Goal: Submit feedback/report problem

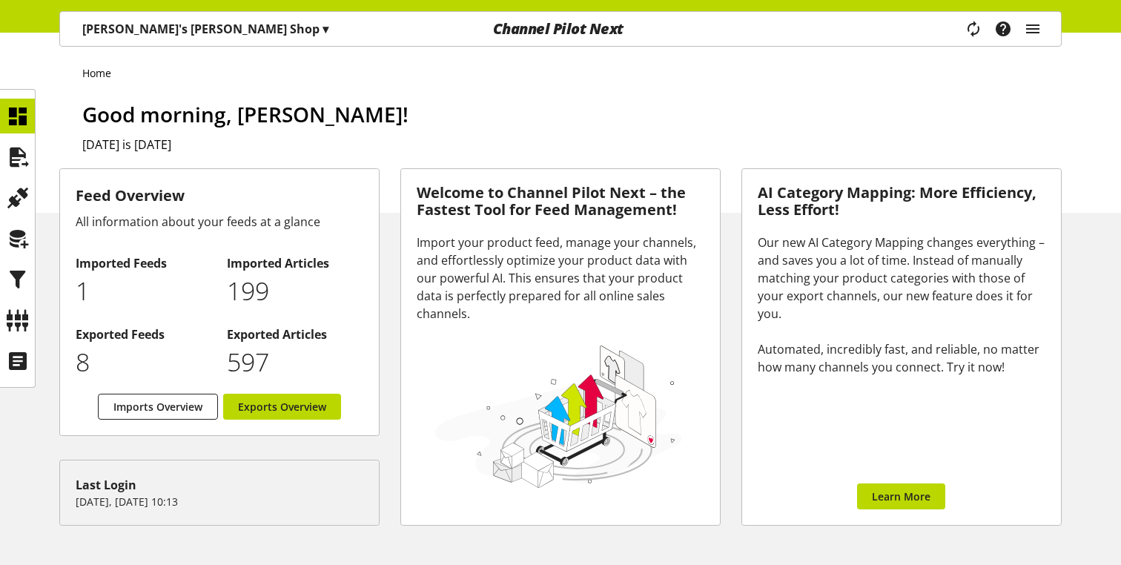
click at [106, 23] on p "[PERSON_NAME]'s [PERSON_NAME] Shop ▾" at bounding box center [205, 29] width 246 height 18
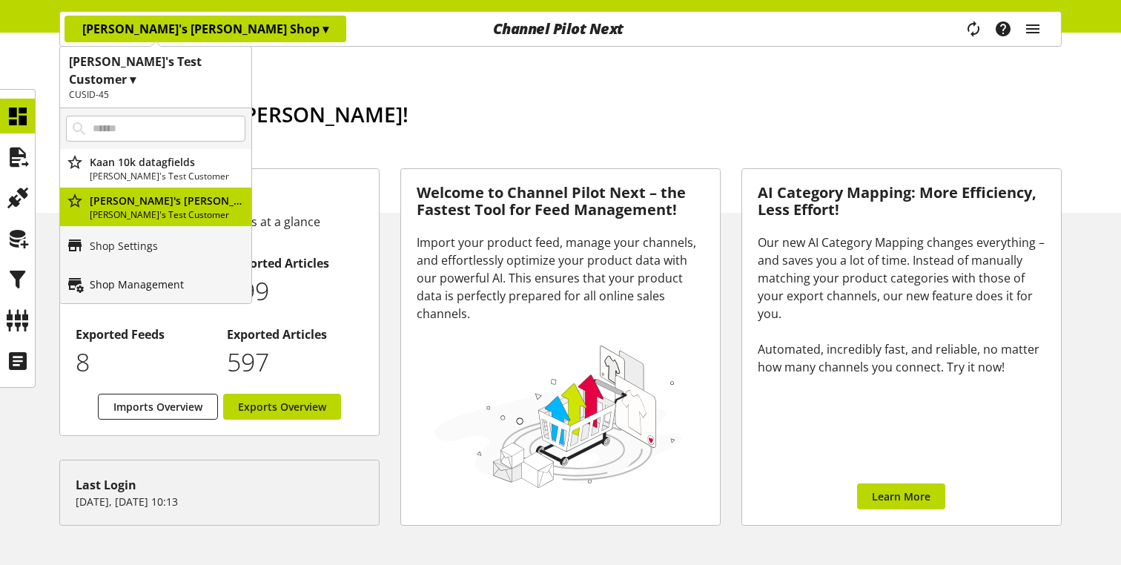
click at [135, 276] on p "Shop Management" at bounding box center [137, 284] width 94 height 16
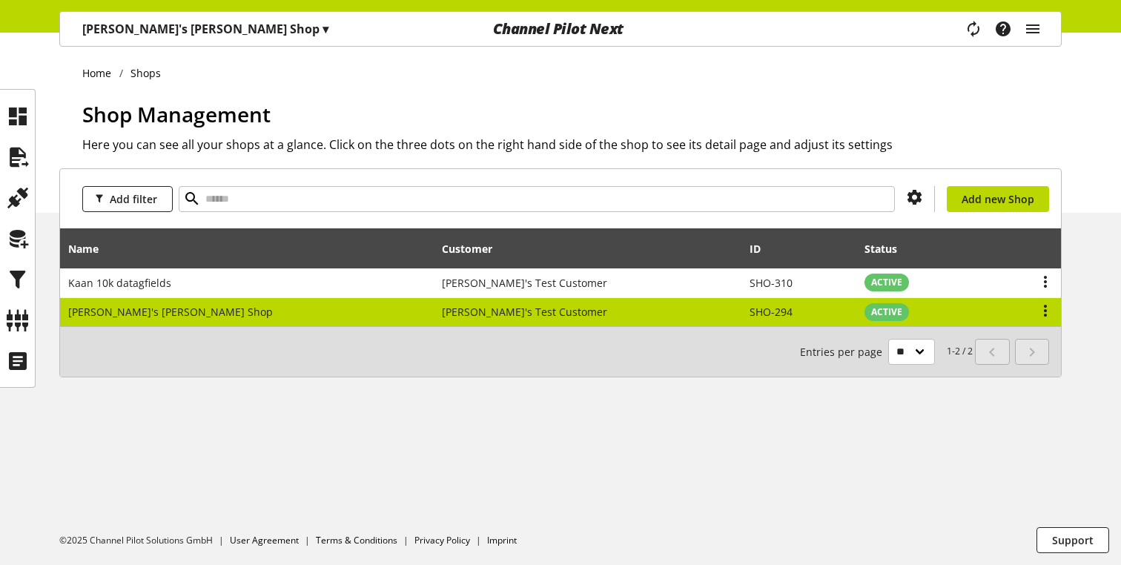
click at [136, 302] on td "[PERSON_NAME]'s [PERSON_NAME] Shop" at bounding box center [247, 312] width 374 height 29
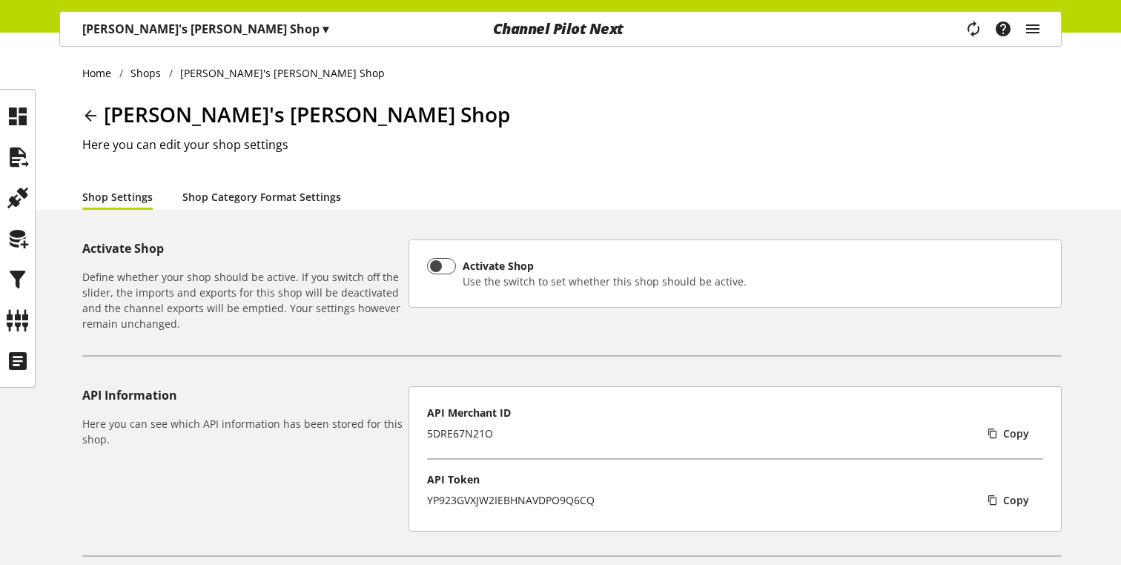
click at [197, 199] on link "Shop Category Format Settings" at bounding box center [261, 197] width 159 height 16
select select "*"
select select
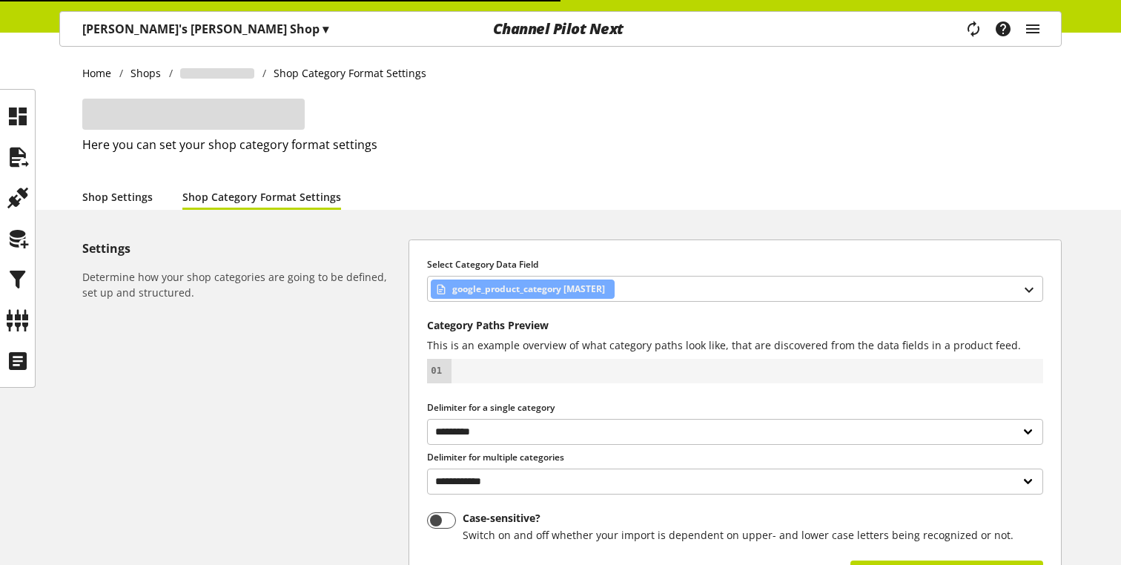
click at [113, 195] on link "Shop Settings" at bounding box center [117, 197] width 70 height 16
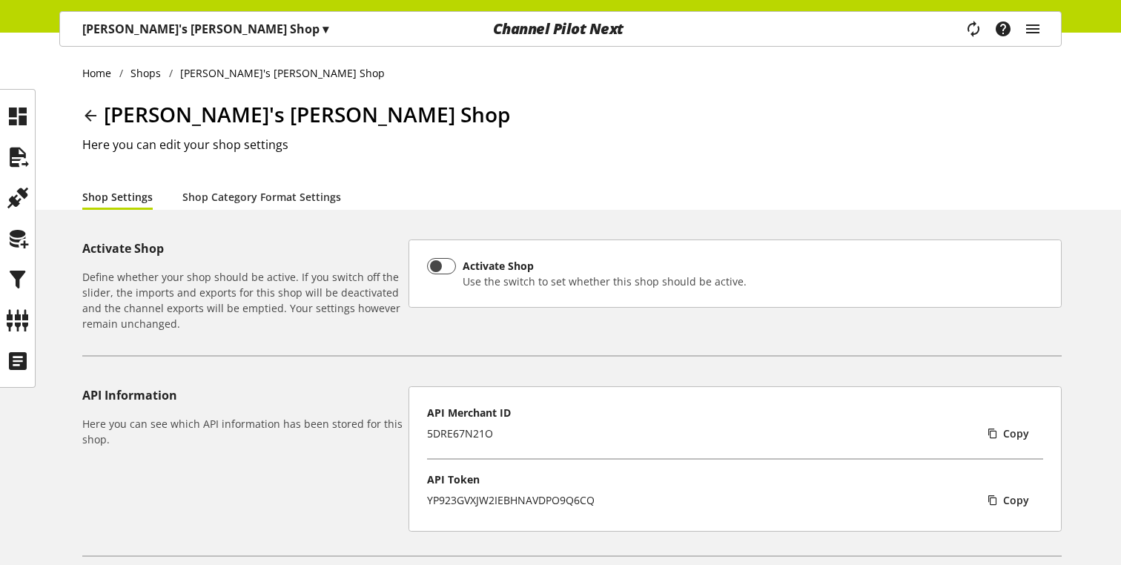
click at [156, 23] on p "Kaan's Gibson Shop ▾" at bounding box center [205, 29] width 246 height 18
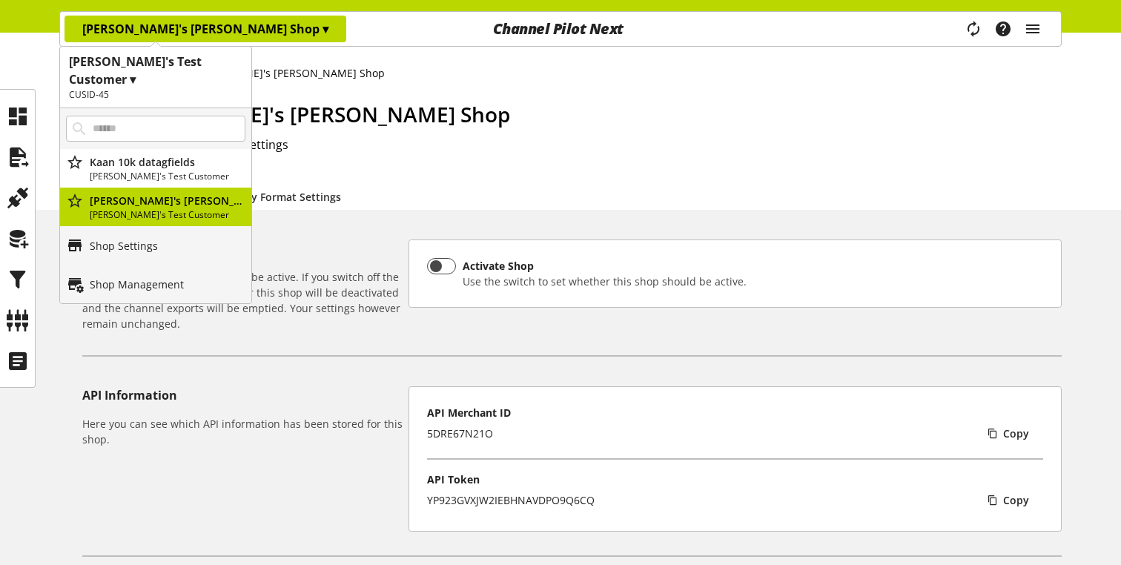
click at [207, 88] on h2 "CUSID-45" at bounding box center [155, 94] width 173 height 13
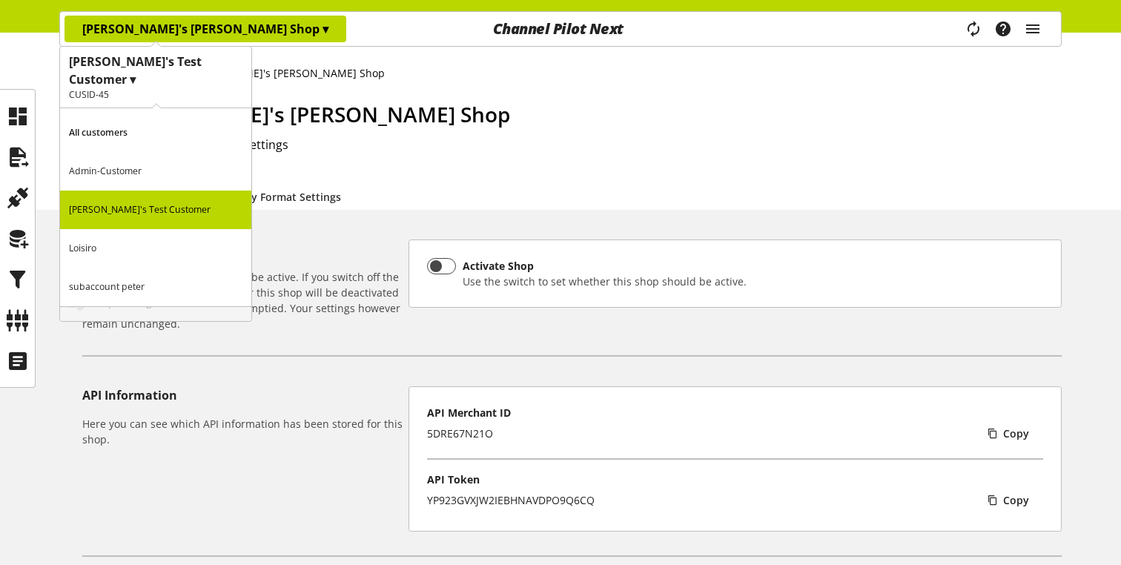
drag, startPoint x: 697, startPoint y: 106, endPoint x: 980, endPoint y: 18, distance: 296.5
click at [697, 106] on h1 "Kaan's Gibson Shop" at bounding box center [571, 114] width 979 height 31
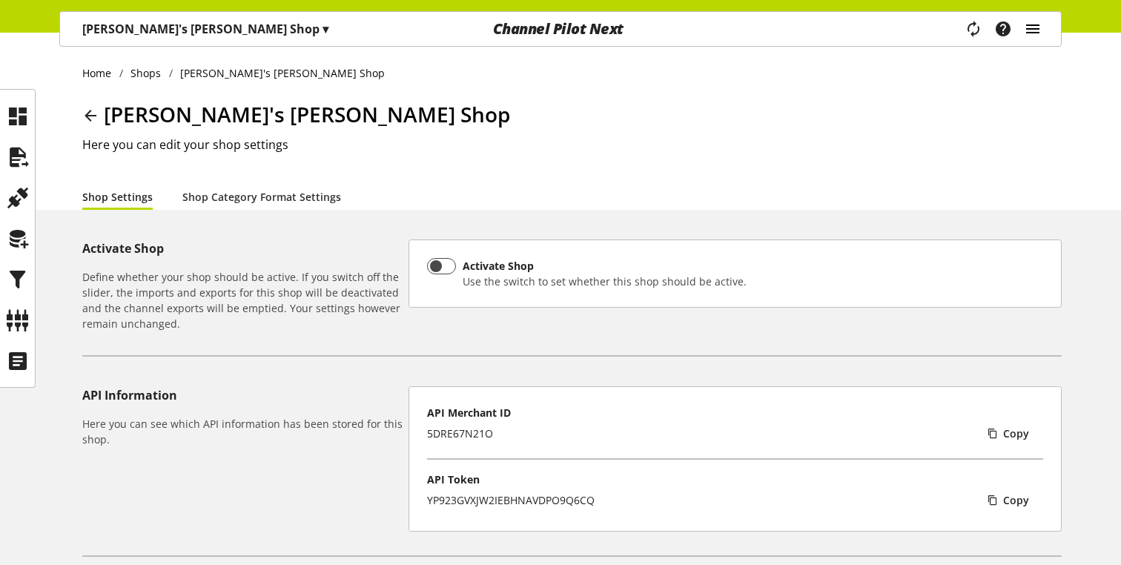
click at [737, 27] on icon "main navigation" at bounding box center [1032, 29] width 18 height 27
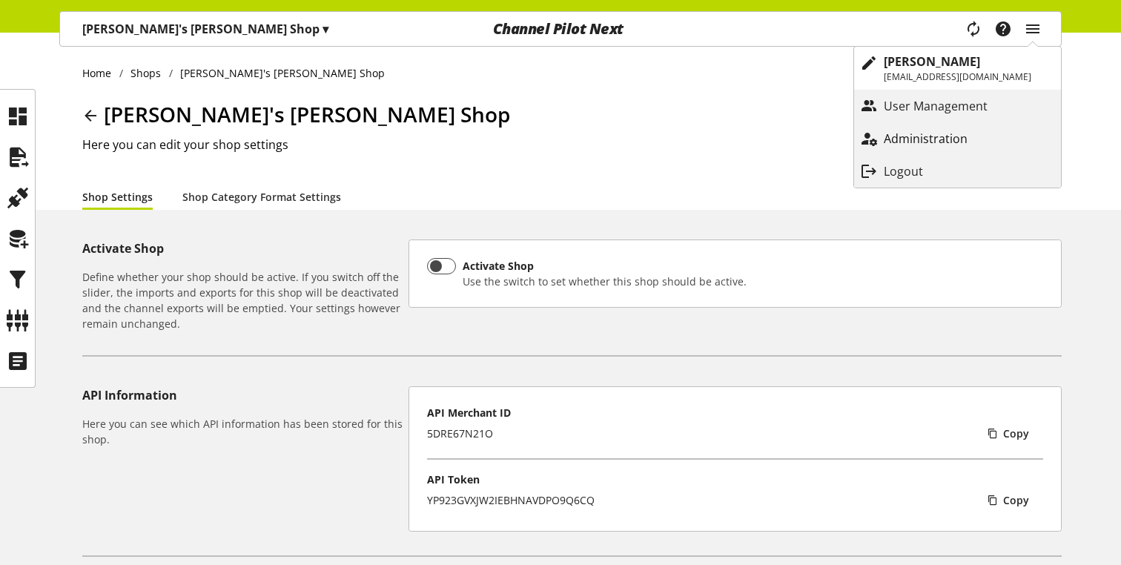
click at [737, 133] on p "Administration" at bounding box center [939, 139] width 113 height 18
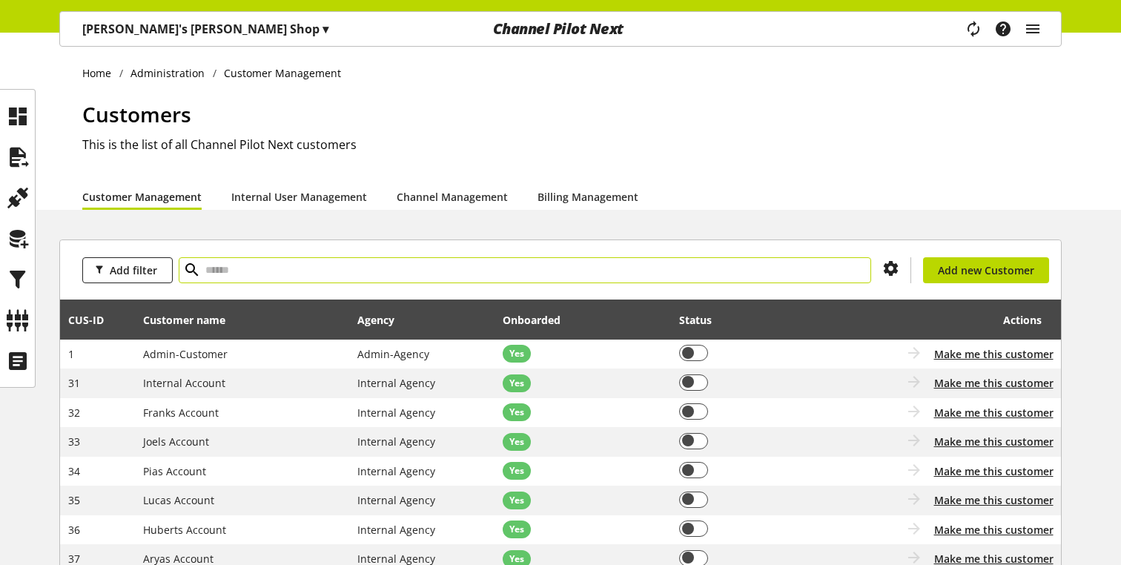
click at [390, 273] on input "text" at bounding box center [525, 270] width 692 height 26
type input "***"
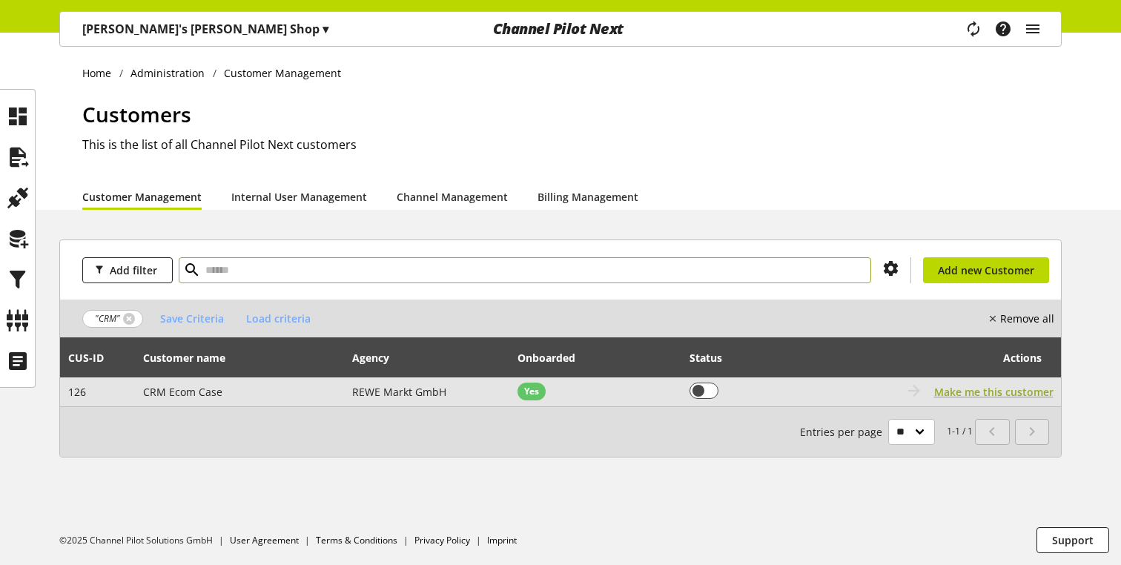
click at [737, 391] on span "Make me this customer" at bounding box center [993, 392] width 119 height 16
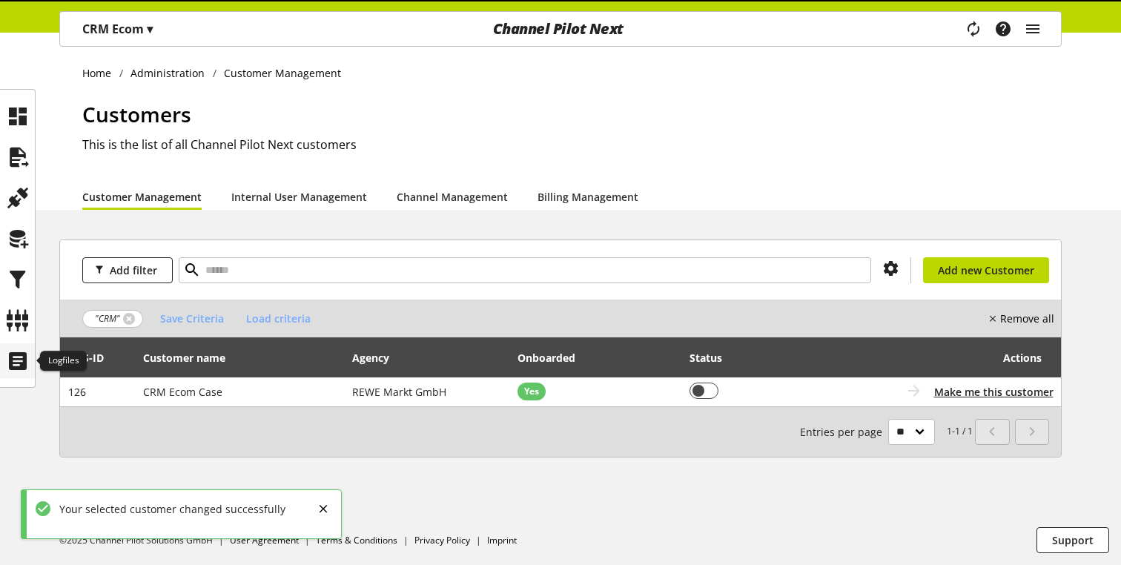
click at [18, 364] on icon at bounding box center [18, 361] width 24 height 30
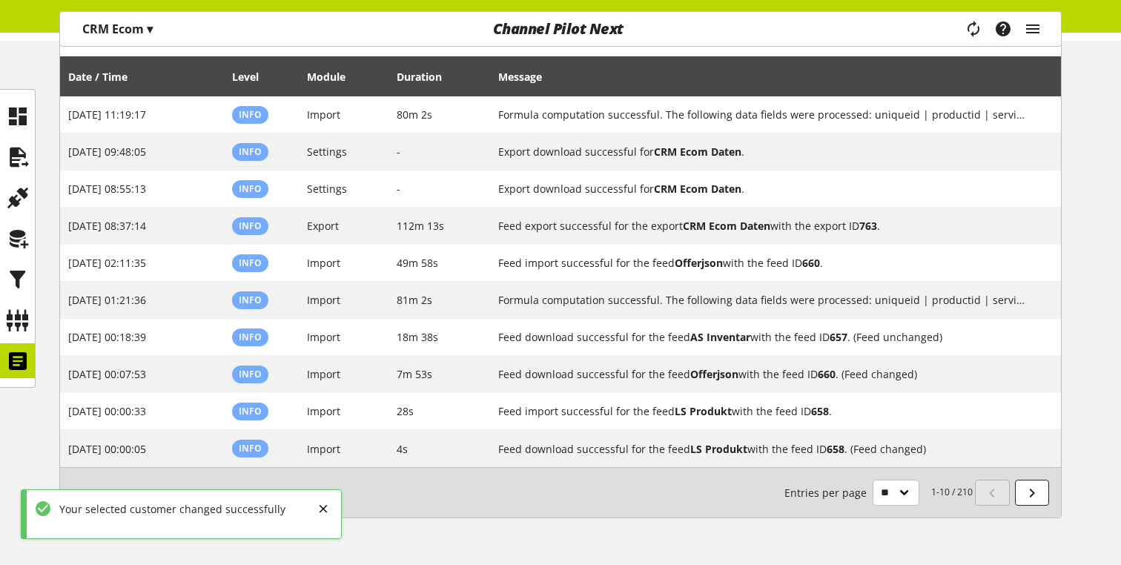
scroll to position [182, 0]
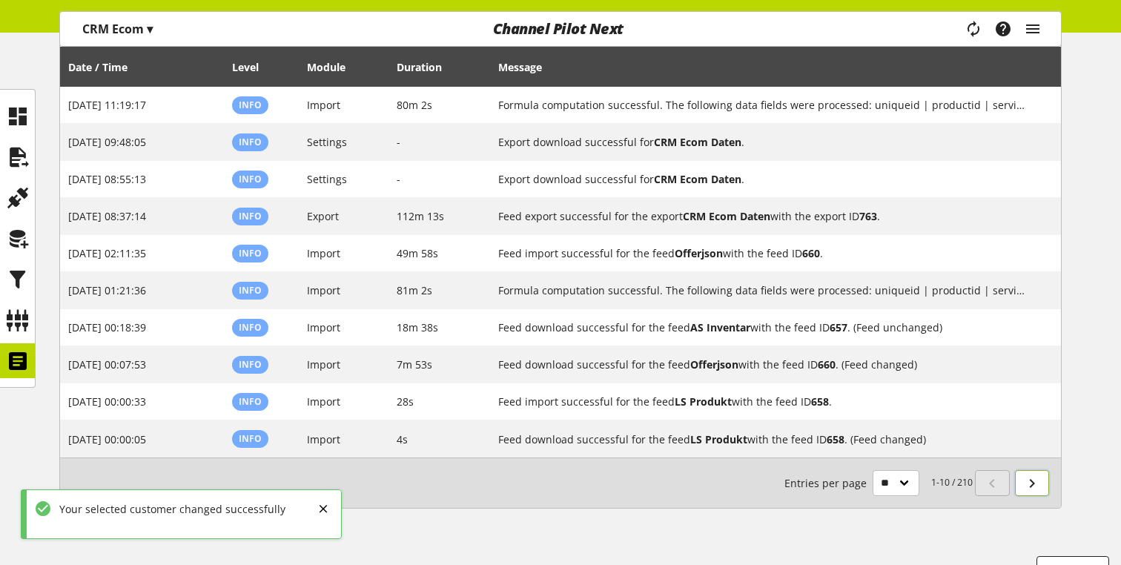
click at [737, 481] on icon at bounding box center [1032, 483] width 18 height 27
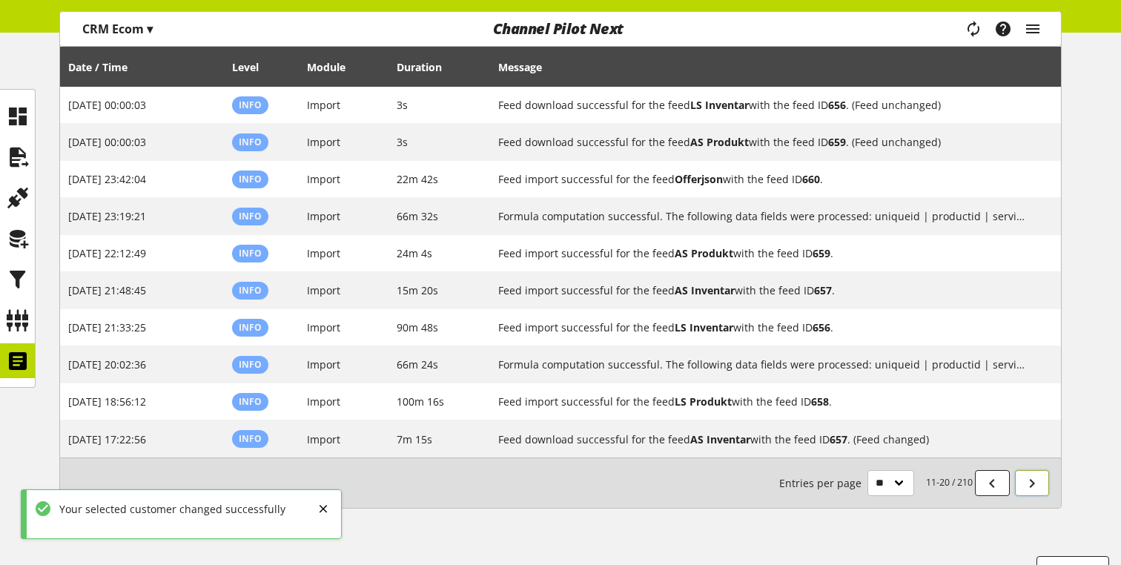
click at [737, 481] on icon at bounding box center [1032, 483] width 18 height 27
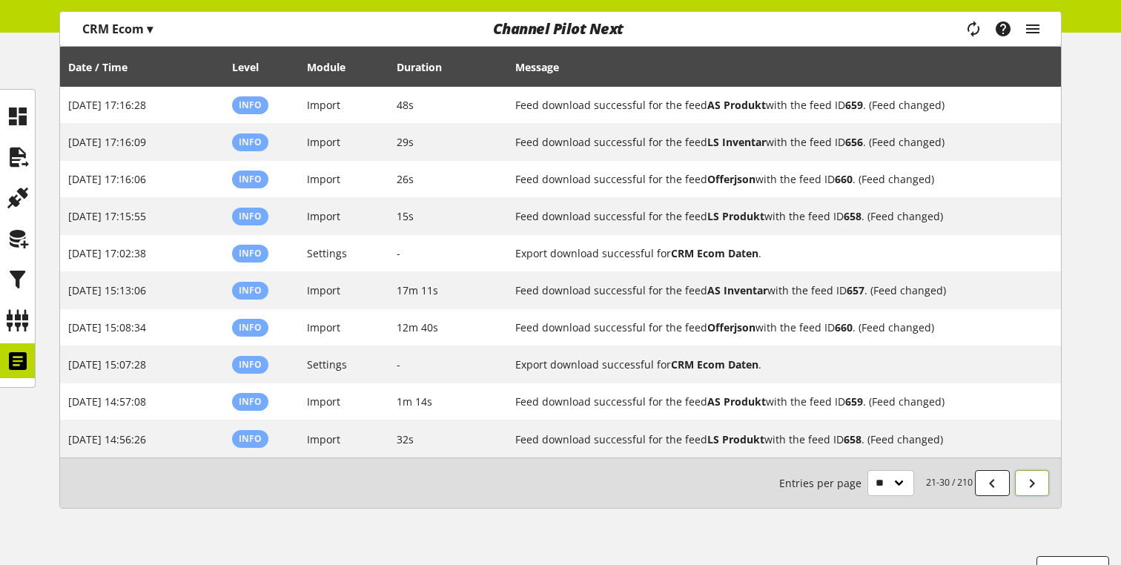
click at [737, 481] on icon at bounding box center [1032, 483] width 18 height 27
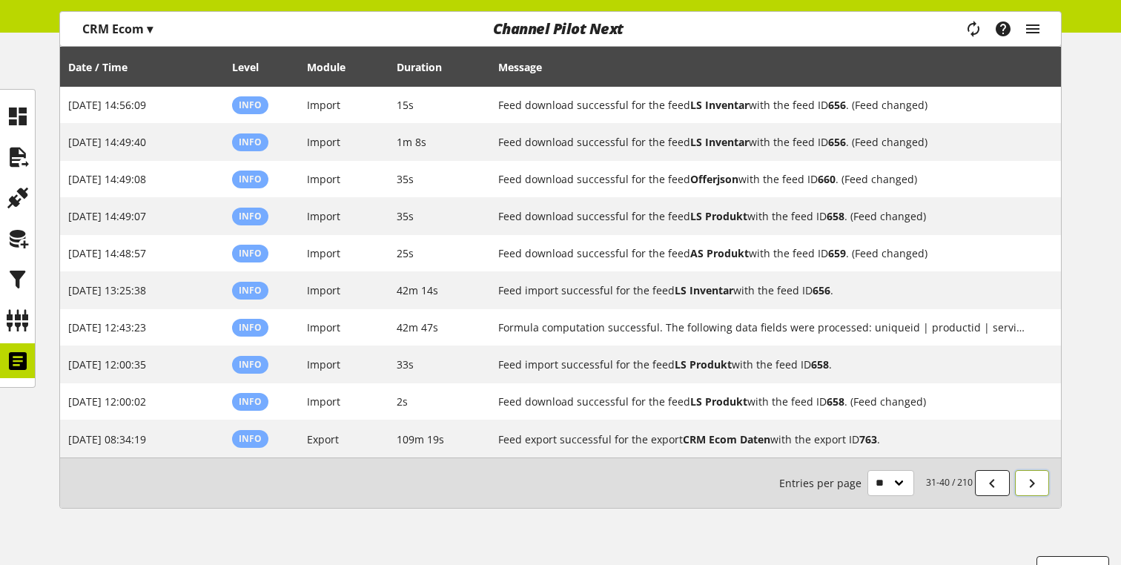
click at [737, 481] on icon at bounding box center [1032, 483] width 18 height 27
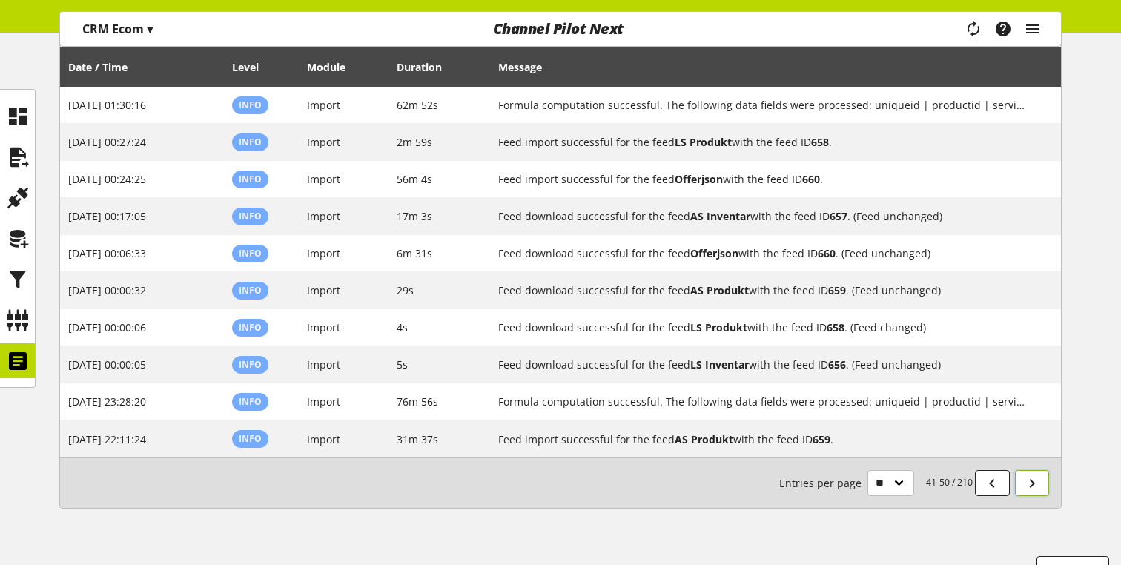
click at [737, 481] on icon at bounding box center [1032, 483] width 18 height 27
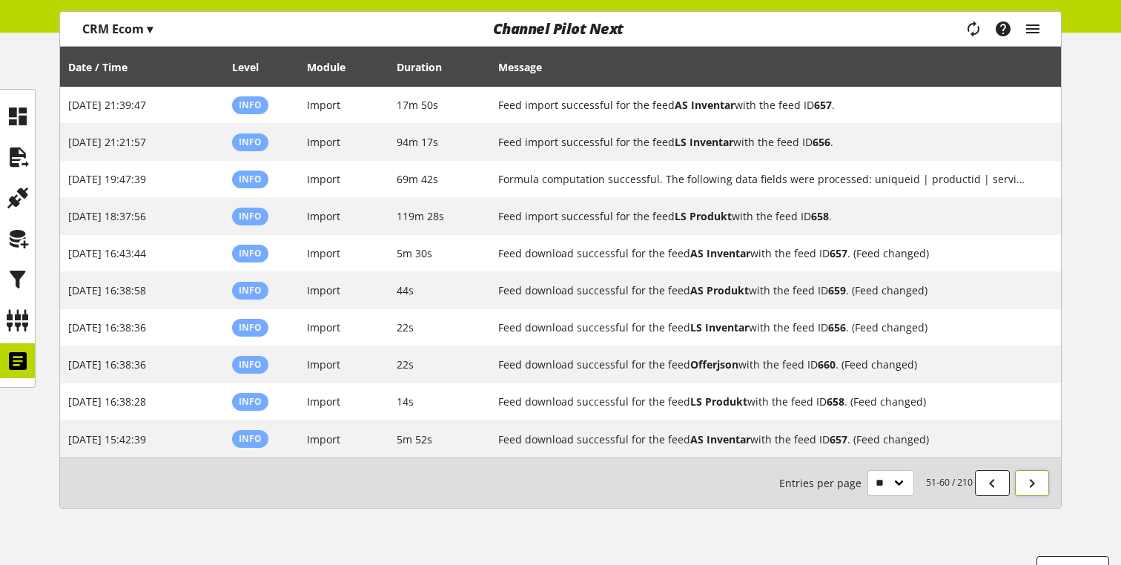
click at [737, 481] on icon at bounding box center [1032, 483] width 18 height 27
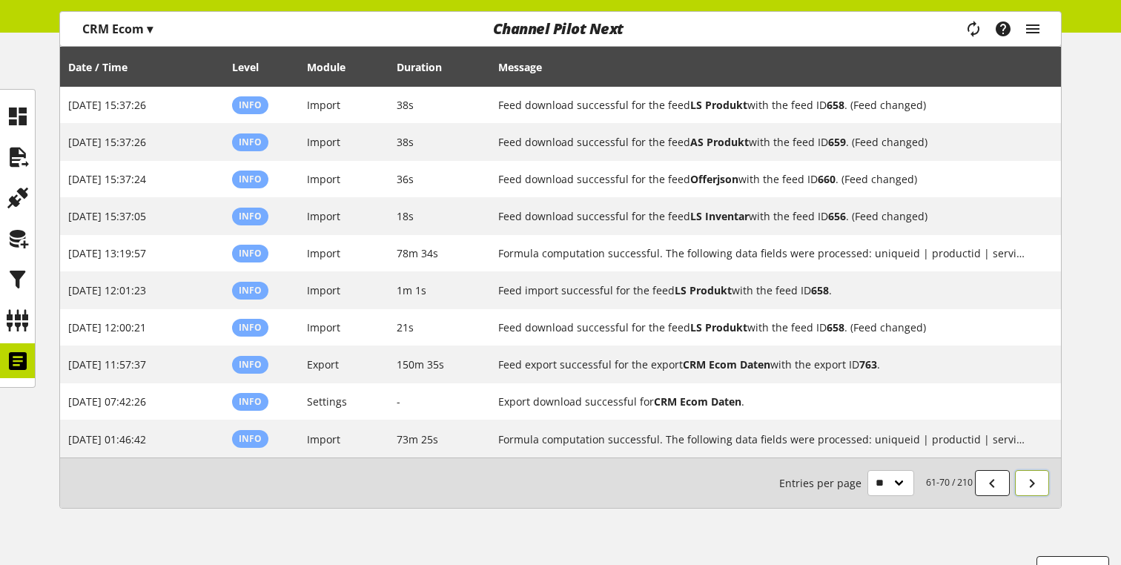
click at [737, 481] on icon at bounding box center [1032, 483] width 18 height 27
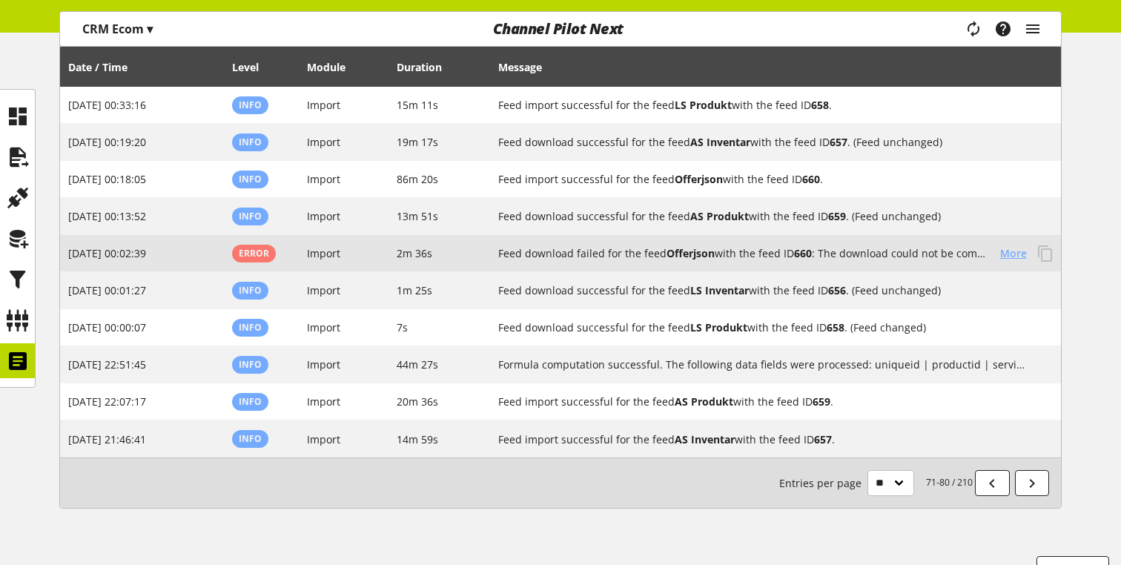
click at [737, 251] on span "More" at bounding box center [1013, 253] width 27 height 16
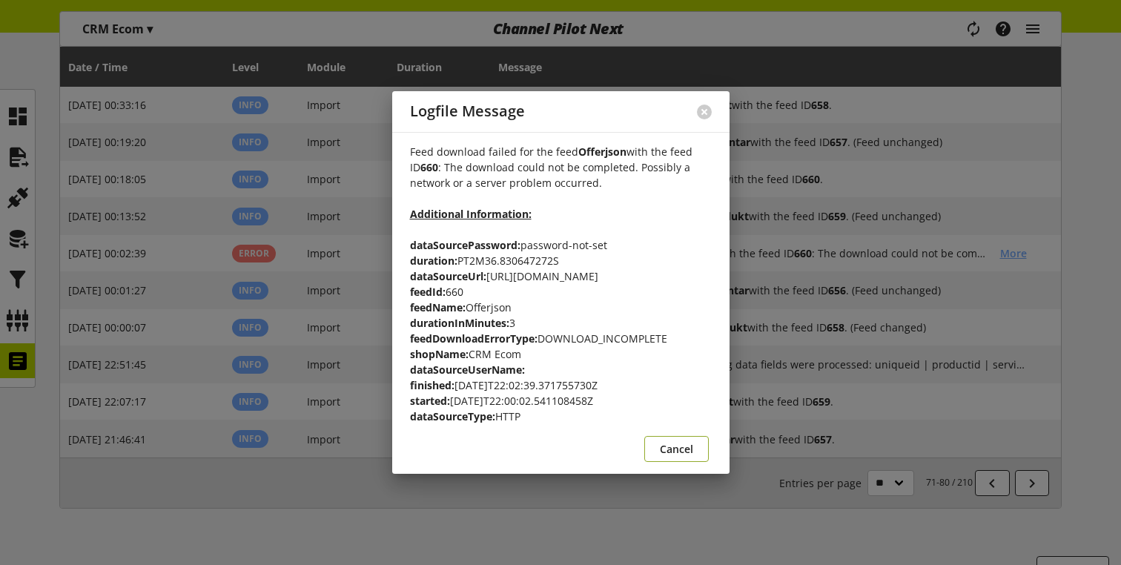
click at [677, 462] on button "Cancel" at bounding box center [676, 449] width 64 height 26
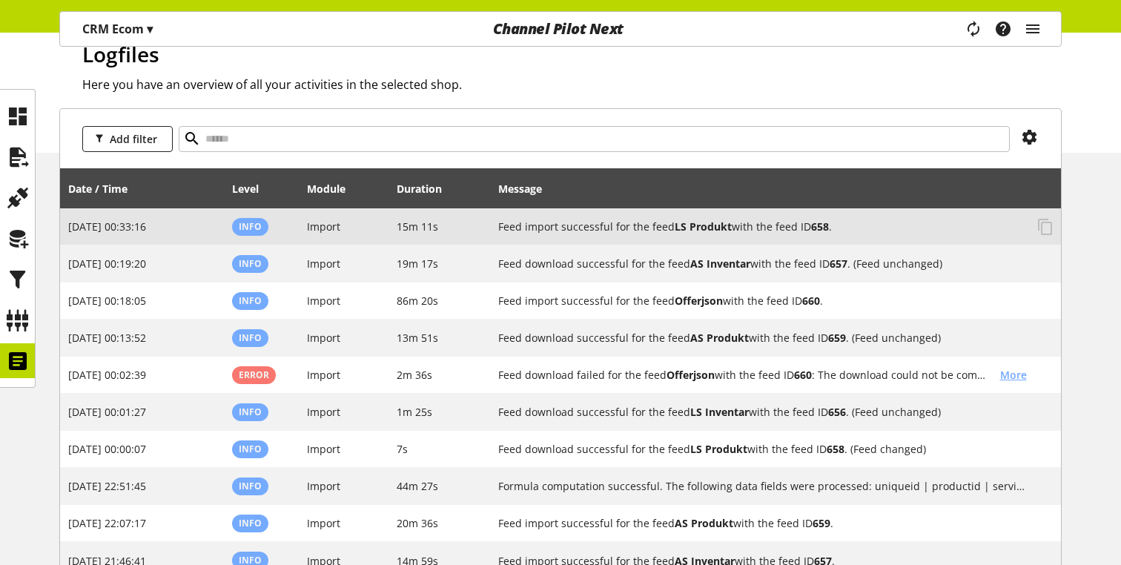
scroll to position [50, 0]
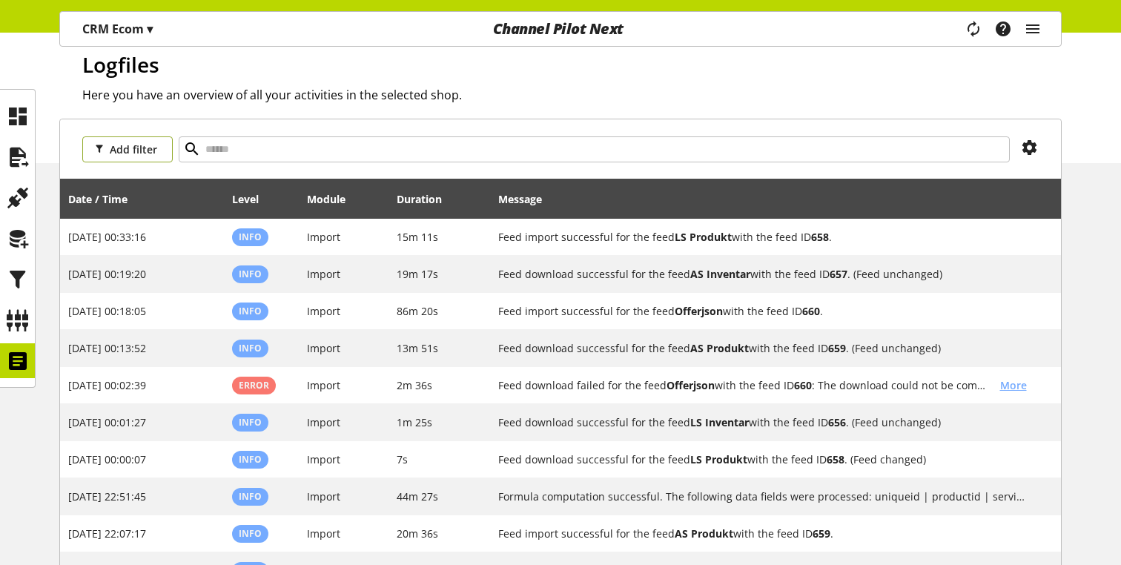
click at [134, 153] on span "Add filter" at bounding box center [133, 150] width 47 height 16
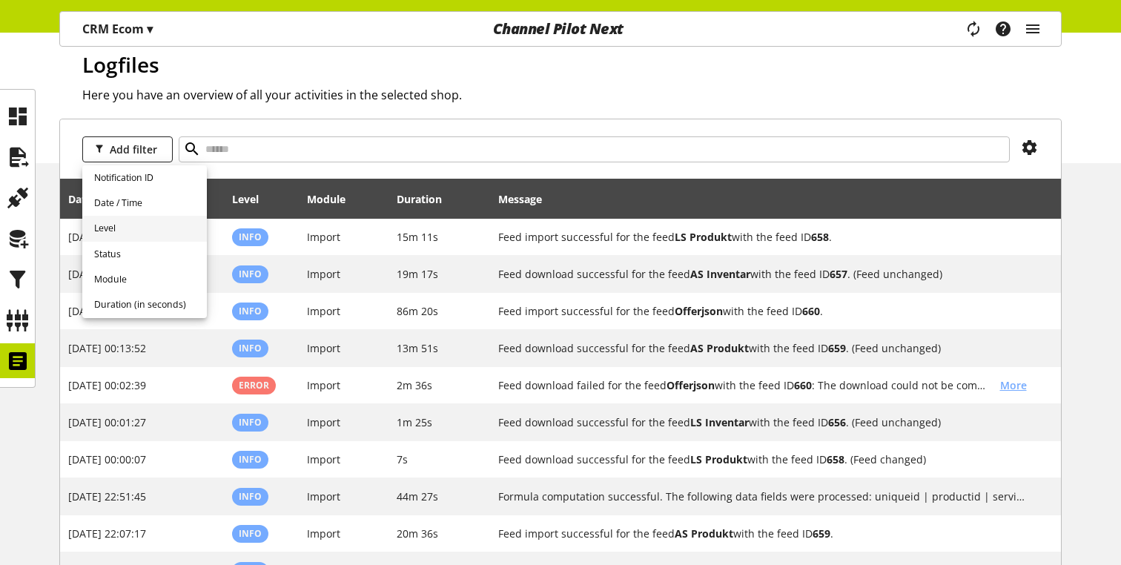
click at [141, 225] on link "Level" at bounding box center [144, 228] width 125 height 25
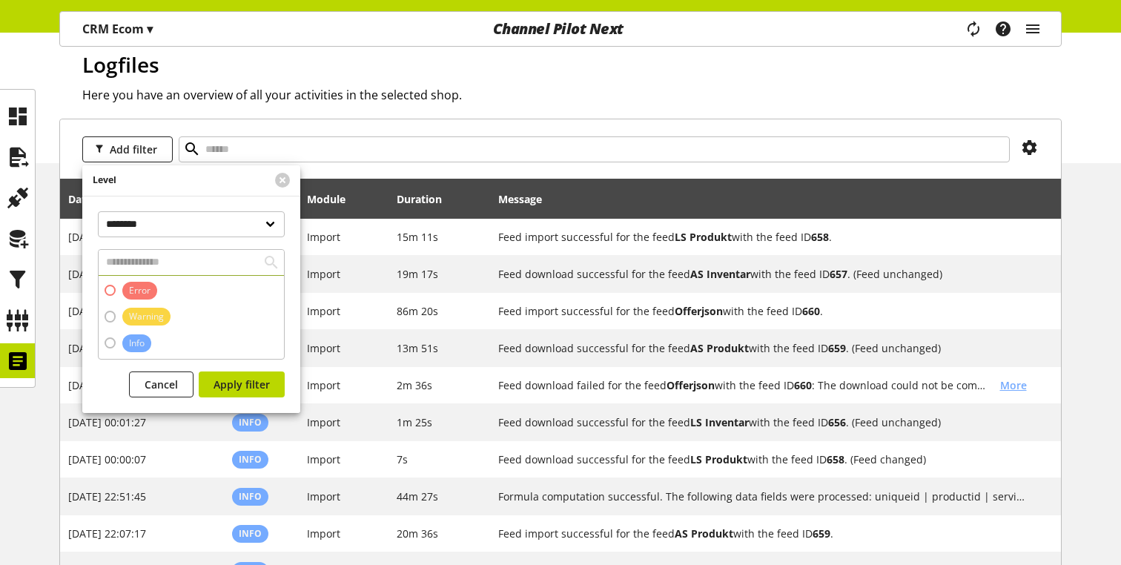
click at [136, 291] on span "Error" at bounding box center [139, 290] width 21 height 13
click at [221, 376] on span "Apply filter" at bounding box center [241, 384] width 56 height 16
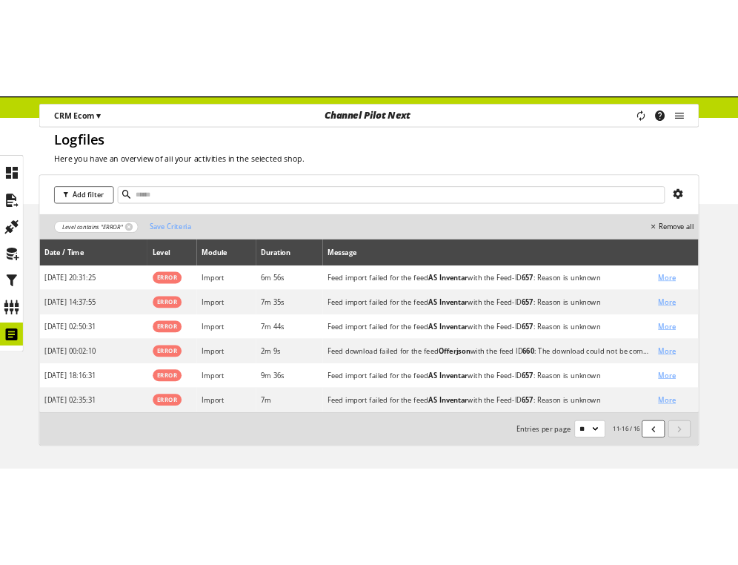
scroll to position [68, 0]
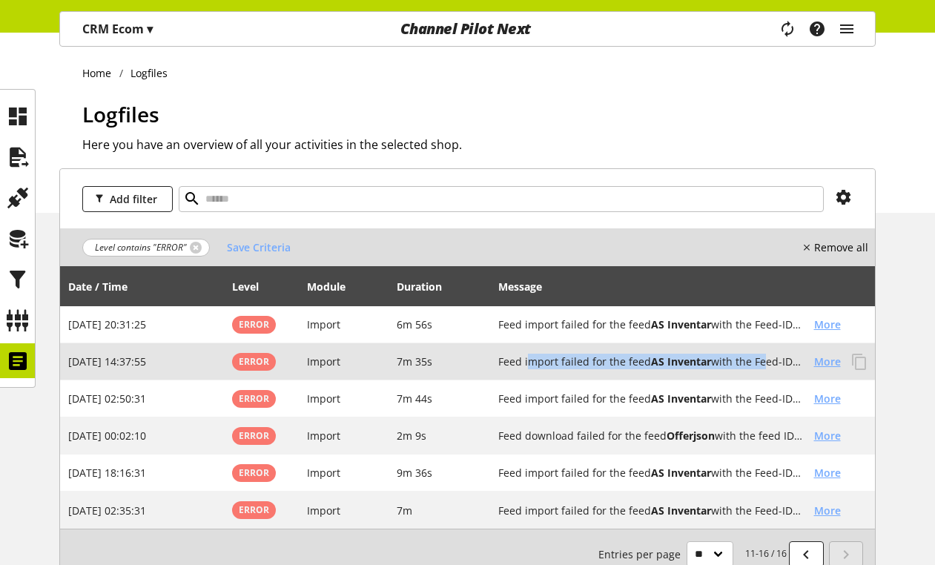
drag, startPoint x: 761, startPoint y: 360, endPoint x: 531, endPoint y: 366, distance: 230.6
click at [531, 366] on h2 "Feed import failed for the feed AS Inventar with the Feed-ID 657 : Reason is un…" at bounding box center [650, 362] width 305 height 16
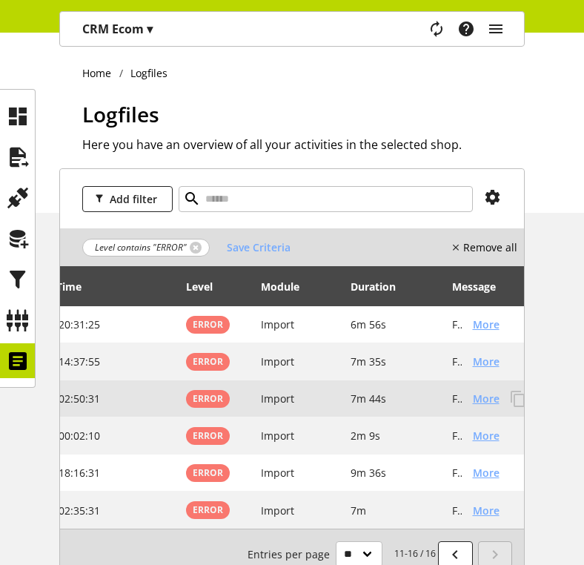
scroll to position [0, 56]
